Goal: Information Seeking & Learning: Learn about a topic

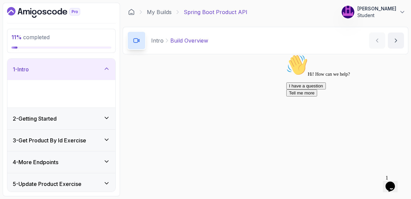
click at [286, 54] on icon "Chat attention grabber" at bounding box center [286, 54] width 0 height 0
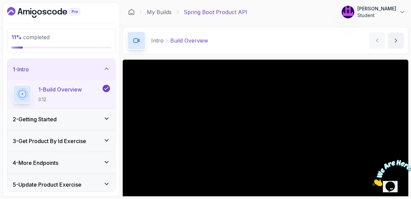
click at [108, 119] on icon at bounding box center [106, 118] width 7 height 7
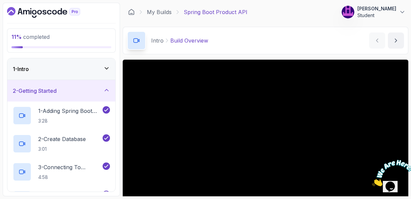
click at [67, 94] on div "2 - Getting Started" at bounding box center [61, 90] width 108 height 21
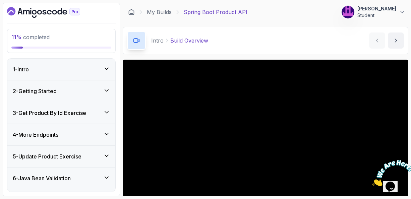
click at [67, 94] on div "2 - Getting Started" at bounding box center [61, 91] width 97 height 8
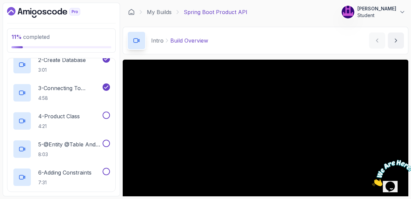
scroll to position [80, 0]
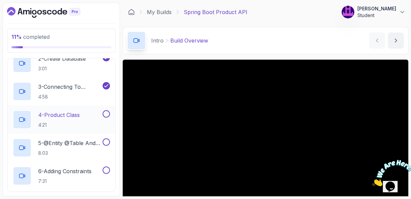
click at [65, 114] on p "4 - Product Class" at bounding box center [59, 115] width 42 height 8
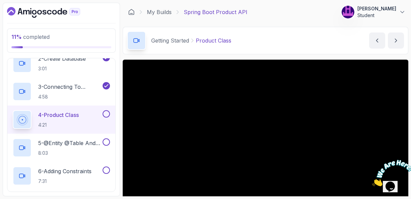
click at [329, 44] on div "Getting Started Product Class Product Class by [PERSON_NAME]" at bounding box center [266, 40] width 286 height 27
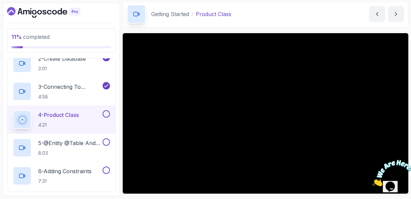
scroll to position [27, 0]
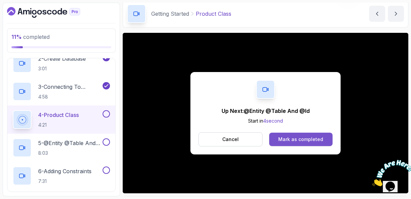
click at [306, 137] on div "Mark as completed" at bounding box center [300, 139] width 45 height 7
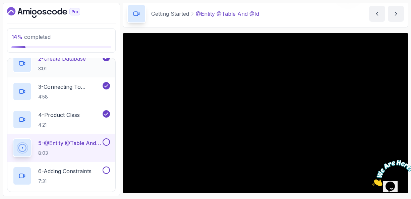
click at [72, 60] on p "2 - Create Database" at bounding box center [62, 59] width 48 height 8
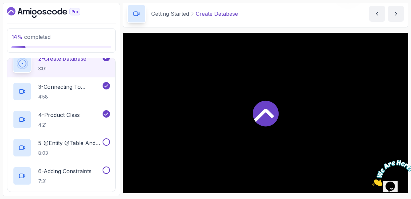
scroll to position [76, 0]
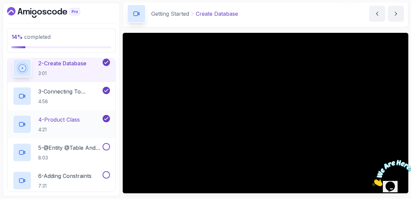
click at [72, 119] on p "4 - Product Class" at bounding box center [59, 120] width 42 height 8
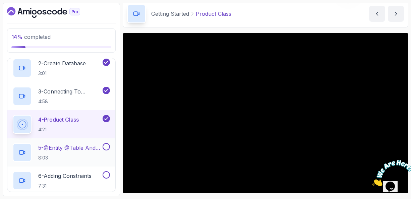
click at [82, 147] on p "5 - @Entity @Table And @Id" at bounding box center [69, 148] width 63 height 8
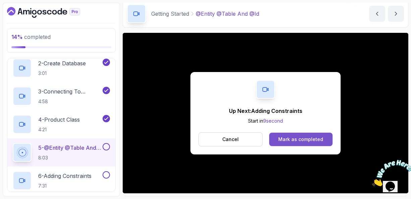
click at [291, 138] on div "Mark as completed" at bounding box center [300, 139] width 45 height 7
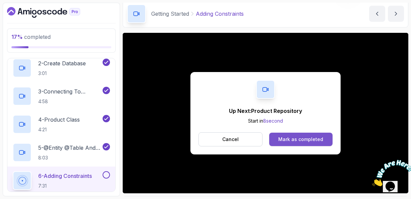
click at [299, 134] on button "Mark as completed" at bounding box center [300, 139] width 63 height 13
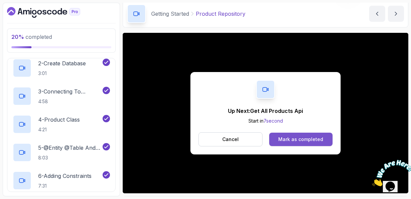
click at [304, 139] on div "Mark as completed" at bounding box center [300, 139] width 45 height 7
click at [295, 137] on div "Mark as completed" at bounding box center [300, 139] width 45 height 7
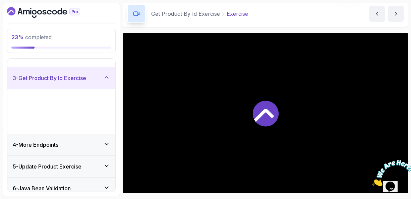
scroll to position [39, 0]
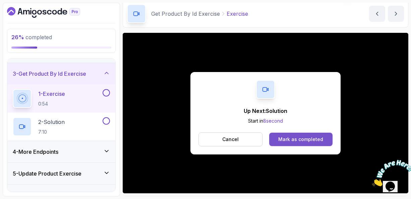
click at [304, 140] on div "Mark as completed" at bounding box center [300, 139] width 45 height 7
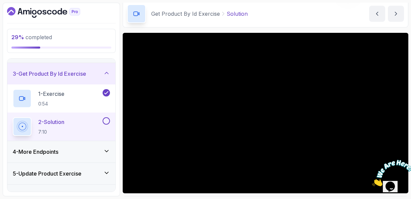
click at [275, 10] on div "Get Product By Id Exercise Solution Solution by [PERSON_NAME]" at bounding box center [266, 13] width 286 height 27
